Goal: Information Seeking & Learning: Learn about a topic

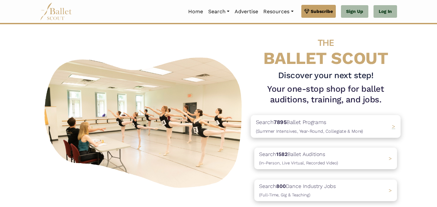
scroll to position [7, 0]
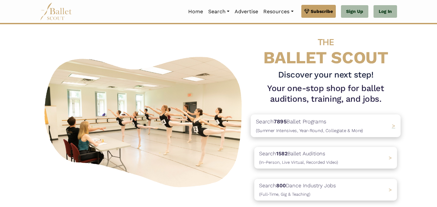
click at [289, 127] on p "Search 7895 Ballet Programs (Summer Intensives, Year-Round, Collegiate & More)" at bounding box center [309, 125] width 107 height 17
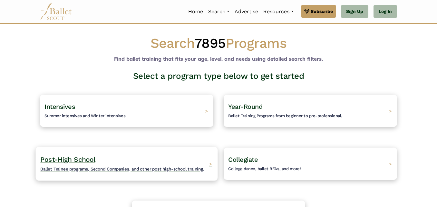
click at [156, 156] on h4 "Post-High School Ballet Trainee programs, Second Companies, and other post high…" at bounding box center [122, 164] width 164 height 18
click at [138, 169] on span "Ballet Trainee programs, Second Companies, and other post high-school training." at bounding box center [122, 168] width 164 height 5
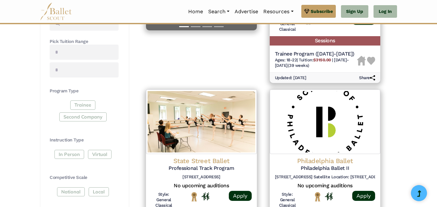
scroll to position [233, 0]
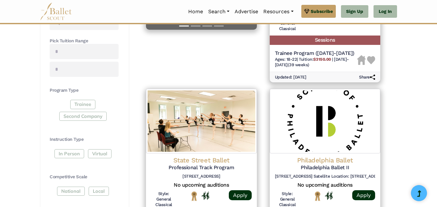
click at [82, 104] on div "Trainee Second Company" at bounding box center [84, 112] width 69 height 24
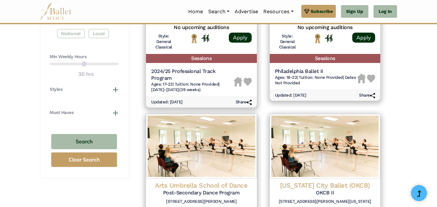
scroll to position [391, 0]
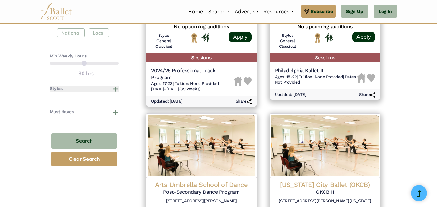
click at [115, 89] on button "Styles" at bounding box center [84, 88] width 69 height 6
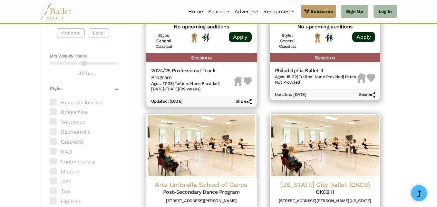
click at [84, 123] on label "Vaganova" at bounding box center [84, 122] width 69 height 8
click at [54, 125] on span at bounding box center [53, 121] width 7 height 7
click at [54, 101] on span at bounding box center [53, 101] width 7 height 7
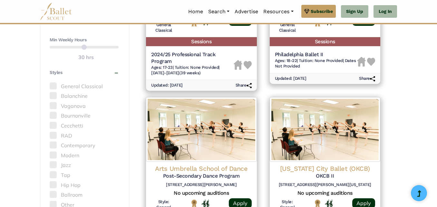
scroll to position [408, 0]
click at [54, 146] on span at bounding box center [53, 144] width 7 height 7
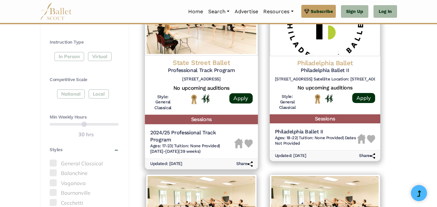
scroll to position [323, 0]
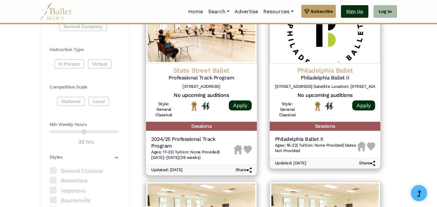
click at [352, 15] on link "Sign Up" at bounding box center [354, 11] width 27 height 13
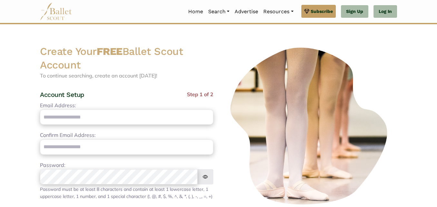
type input "**********"
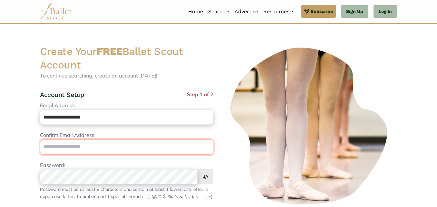
click at [90, 145] on input "email" at bounding box center [126, 146] width 173 height 15
type input "**********"
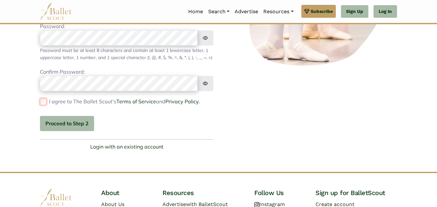
scroll to position [144, 0]
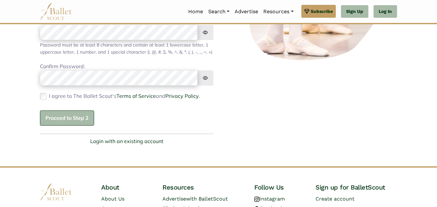
click at [53, 124] on button "Proceed to Step 2" at bounding box center [67, 117] width 54 height 15
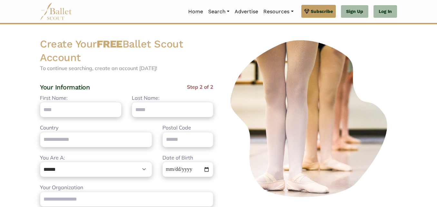
scroll to position [0, 0]
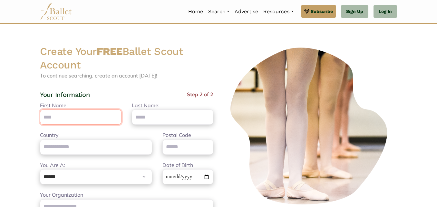
click at [53, 124] on input "First Name:" at bounding box center [81, 116] width 82 height 15
type input "***"
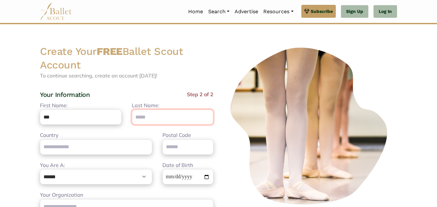
click at [145, 114] on input "Last Name:" at bounding box center [173, 116] width 82 height 15
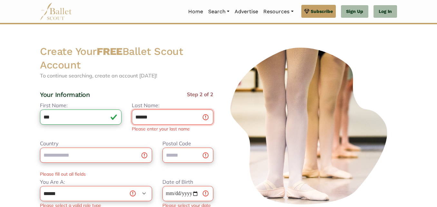
type input "******"
click at [115, 158] on div "Country Postal Code Please fill out all fields" at bounding box center [127, 158] width 184 height 38
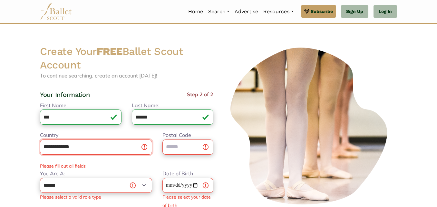
type input "**********"
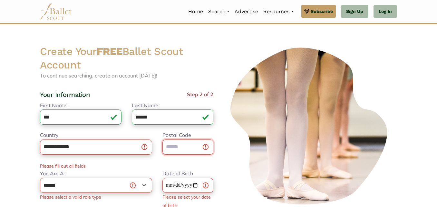
click at [180, 143] on input "Postal Code" at bounding box center [188, 146] width 51 height 15
type input "*****"
click at [95, 183] on select "**********" at bounding box center [96, 185] width 112 height 15
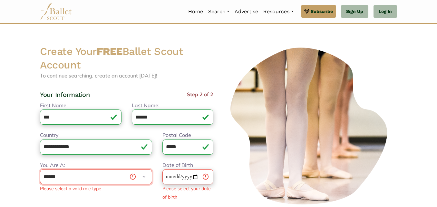
select select "*"
click at [40, 169] on select "**********" at bounding box center [96, 176] width 112 height 15
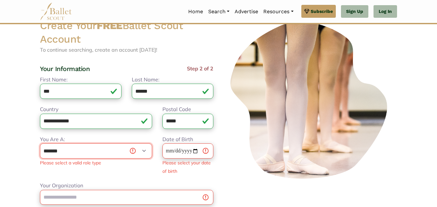
scroll to position [26, 0]
click at [180, 143] on label "Date of Birth" at bounding box center [178, 139] width 31 height 8
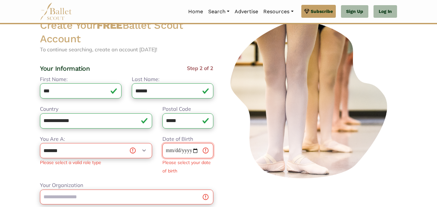
click at [180, 143] on input "Date of Birth" at bounding box center [188, 150] width 51 height 15
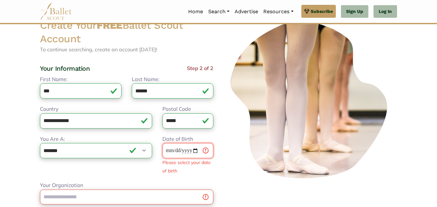
click at [195, 150] on input "Date of Birth" at bounding box center [188, 150] width 51 height 15
click at [172, 151] on input "Date of Birth" at bounding box center [188, 150] width 51 height 15
type input "**********"
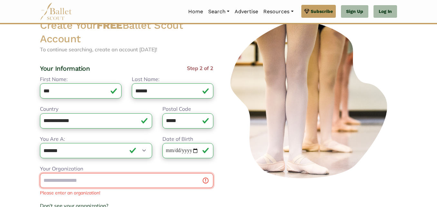
click at [118, 192] on div "Your Organization Please enter an organization! Don't see your organization? × …" at bounding box center [126, 194] width 173 height 61
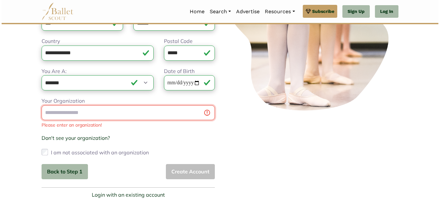
scroll to position [95, 0]
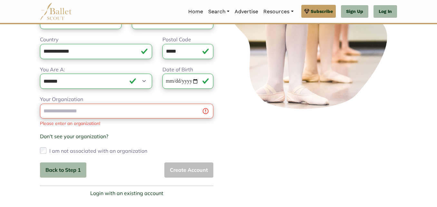
click at [155, 119] on div "Your Organization Please enter an organization! Don't see your organization? × …" at bounding box center [126, 125] width 173 height 61
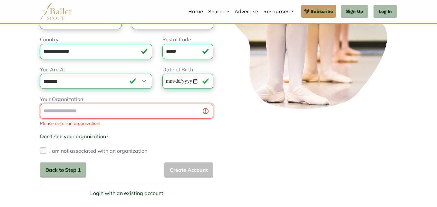
click at [142, 113] on input "Your Organization" at bounding box center [126, 110] width 173 height 15
type input "**********"
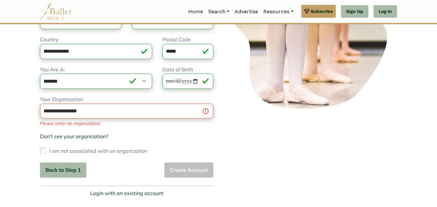
click at [47, 148] on div "I am not associated with an organization" at bounding box center [126, 150] width 173 height 10
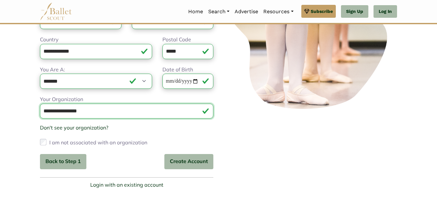
click at [78, 107] on input "**********" at bounding box center [126, 110] width 173 height 15
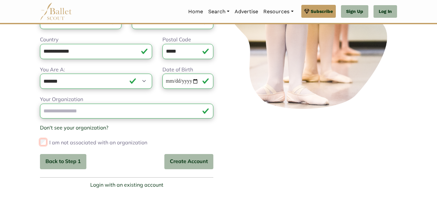
click at [43, 140] on div "Your Organization Milwaukee Ballet Please enter an organization! Don't see your…" at bounding box center [126, 121] width 173 height 52
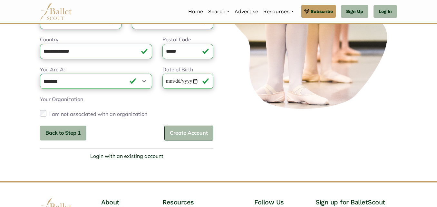
click at [183, 134] on button "Create Account" at bounding box center [188, 132] width 49 height 15
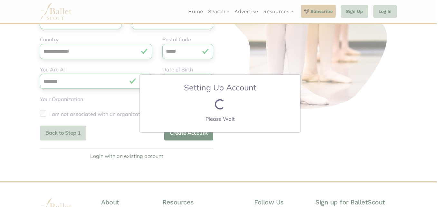
click at [183, 134] on div "Setting Up Account Loading... Please Wait" at bounding box center [220, 103] width 440 height 207
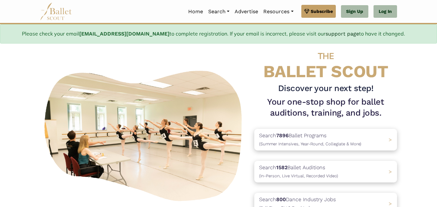
scroll to position [52, 0]
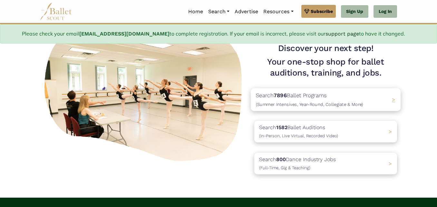
click at [309, 103] on span "(Summer Intensives, Year-Round, Collegiate & More)" at bounding box center [309, 104] width 107 height 5
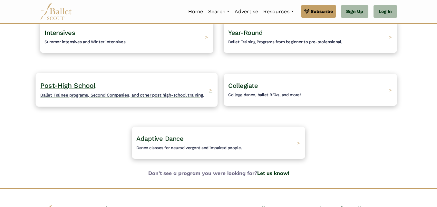
scroll to position [55, 0]
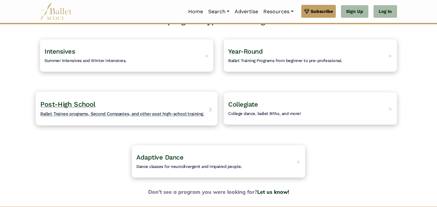
drag, startPoint x: 99, startPoint y: 109, endPoint x: 74, endPoint y: 109, distance: 24.8
click at [74, 109] on h4 "Post-High School Ballet Trainee programs, Second Companies, and other post high…" at bounding box center [122, 109] width 164 height 18
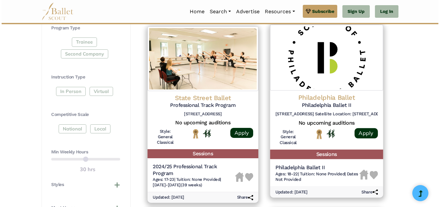
scroll to position [296, 0]
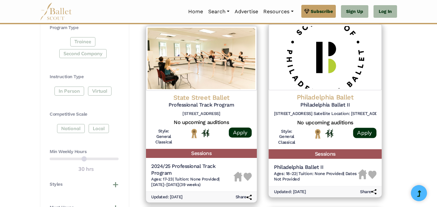
click at [299, 104] on h5 "Philadelphia Ballet II" at bounding box center [325, 105] width 103 height 7
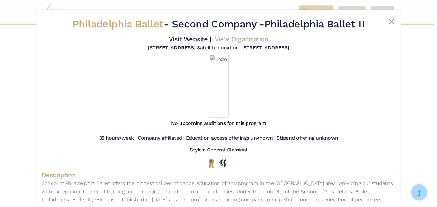
scroll to position [0, 0]
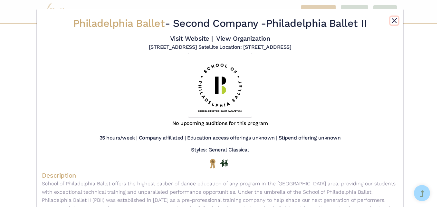
click at [391, 23] on button "Close" at bounding box center [395, 21] width 8 height 8
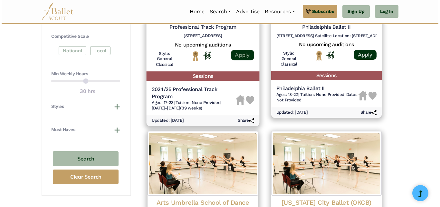
scroll to position [315, 0]
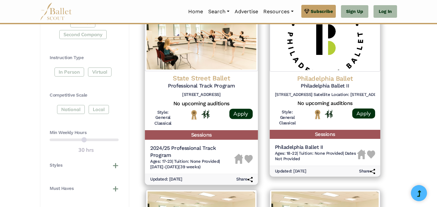
click at [199, 77] on h4 "State Street Ballet" at bounding box center [201, 78] width 103 height 9
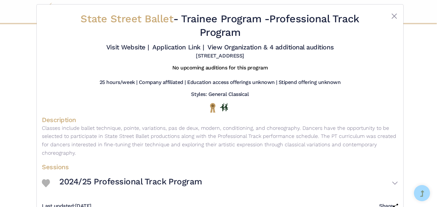
scroll to position [0, 0]
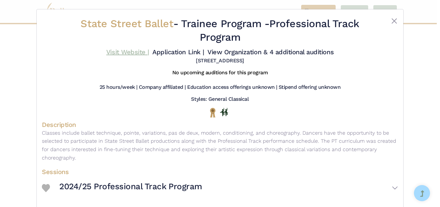
click at [125, 50] on link "Visit Website |" at bounding box center [127, 52] width 43 height 8
click at [393, 22] on button "Close" at bounding box center [395, 21] width 8 height 8
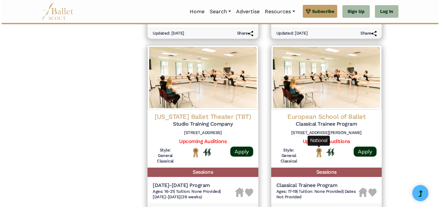
scroll to position [638, 0]
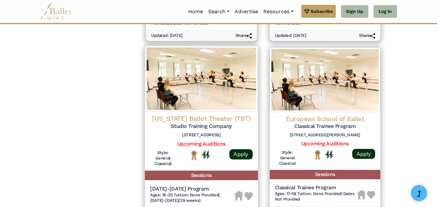
click at [218, 123] on h5 "Studio Training Company" at bounding box center [201, 126] width 103 height 7
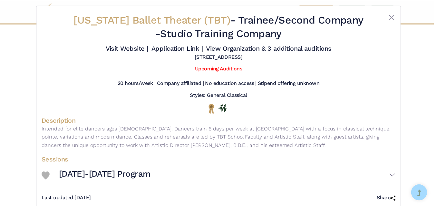
scroll to position [16, 0]
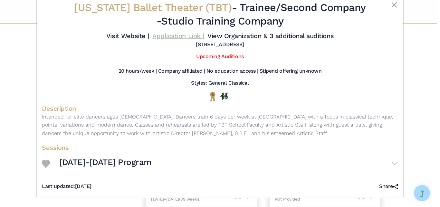
click at [172, 36] on link "Application Link |" at bounding box center [179, 36] width 52 height 8
click at [394, 7] on button "Close" at bounding box center [395, 5] width 8 height 8
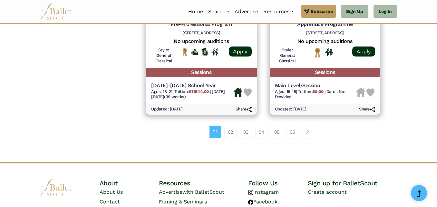
scroll to position [918, 0]
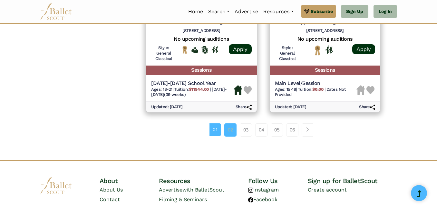
click at [229, 130] on link "02" at bounding box center [230, 129] width 12 height 13
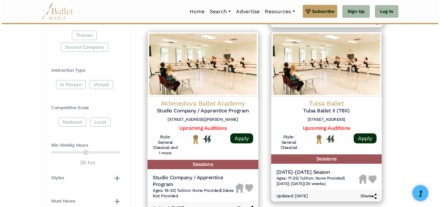
scroll to position [302, 0]
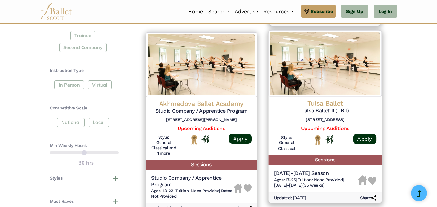
click at [321, 103] on h4 "Tulsa Ballet" at bounding box center [325, 103] width 103 height 9
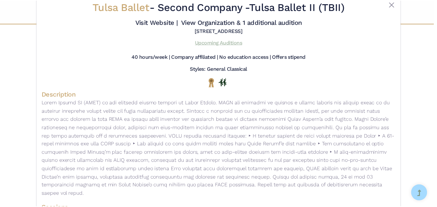
scroll to position [11, 0]
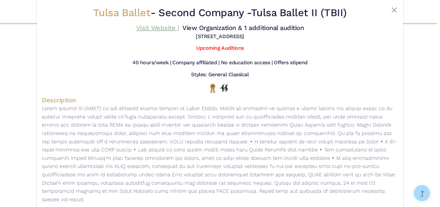
click at [168, 29] on link "Visit Website |" at bounding box center [157, 28] width 43 height 8
click at [392, 11] on button "Close" at bounding box center [395, 10] width 8 height 8
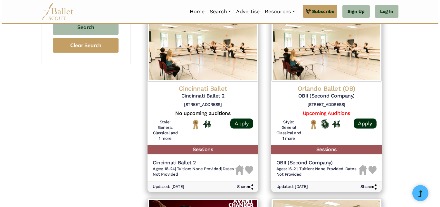
scroll to position [505, 0]
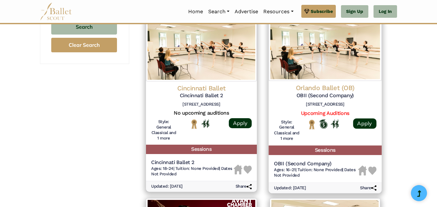
click at [330, 87] on h4 "Orlando Ballet (OB)" at bounding box center [325, 88] width 103 height 9
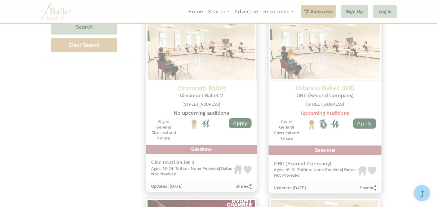
scroll to position [0, 0]
